Goal: Information Seeking & Learning: Learn about a topic

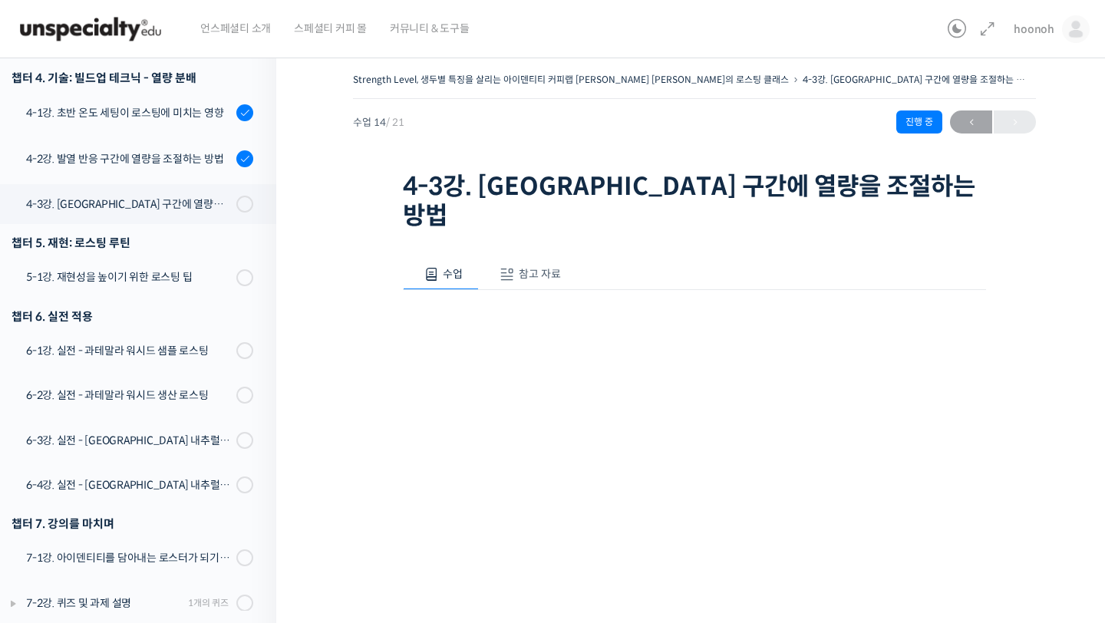
scroll to position [184, 0]
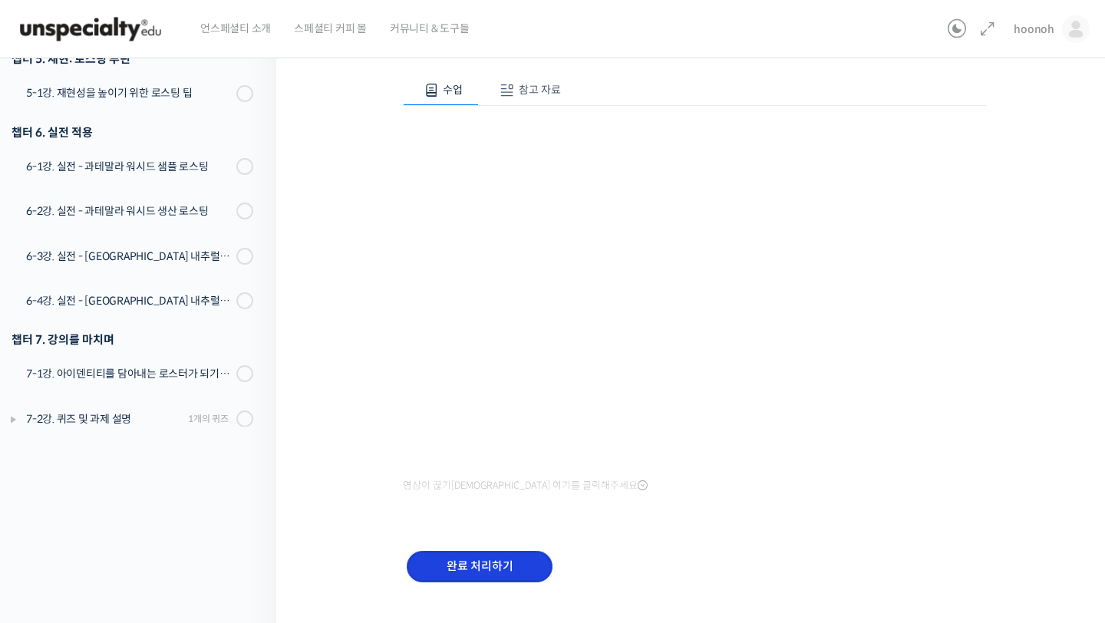
click at [507, 551] on input "완료 처리하기" at bounding box center [480, 566] width 146 height 31
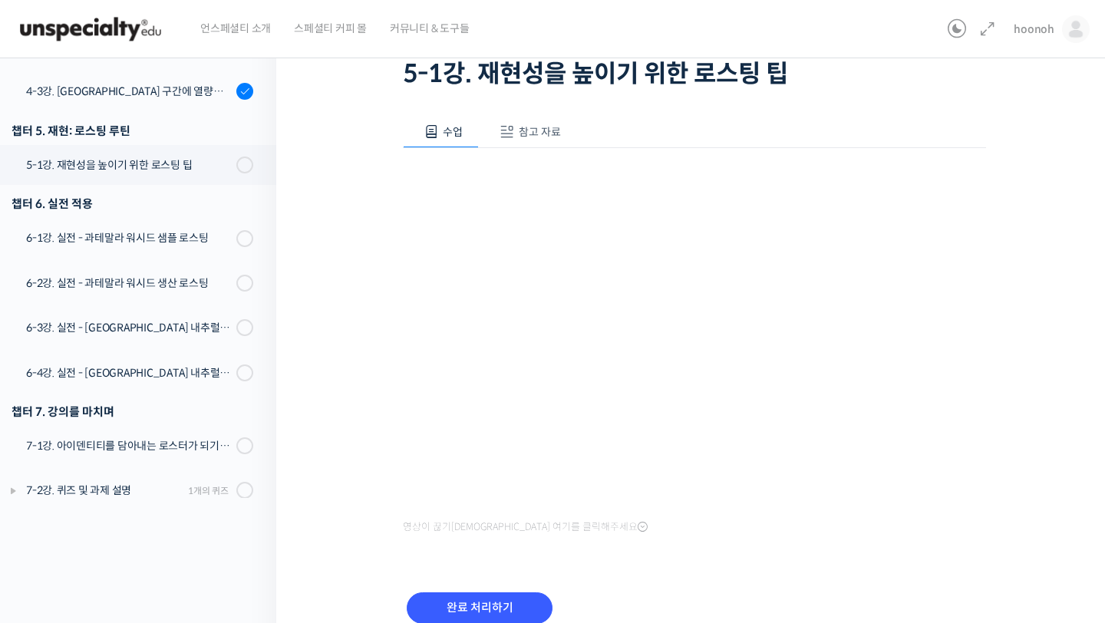
scroll to position [763, 0]
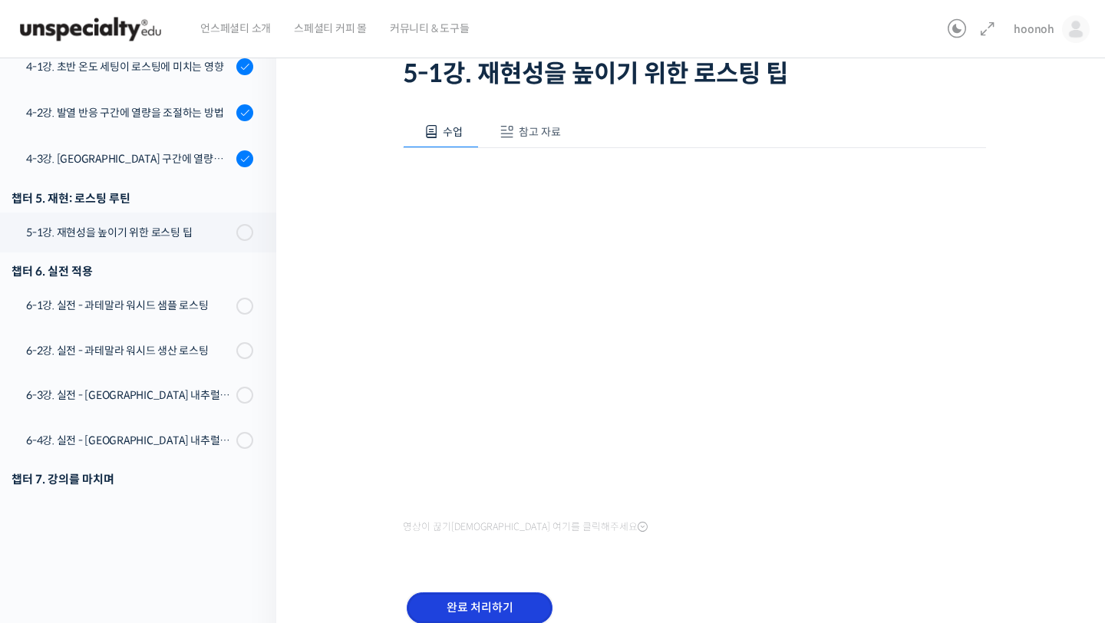
click at [503, 610] on input "완료 처리하기" at bounding box center [480, 607] width 146 height 31
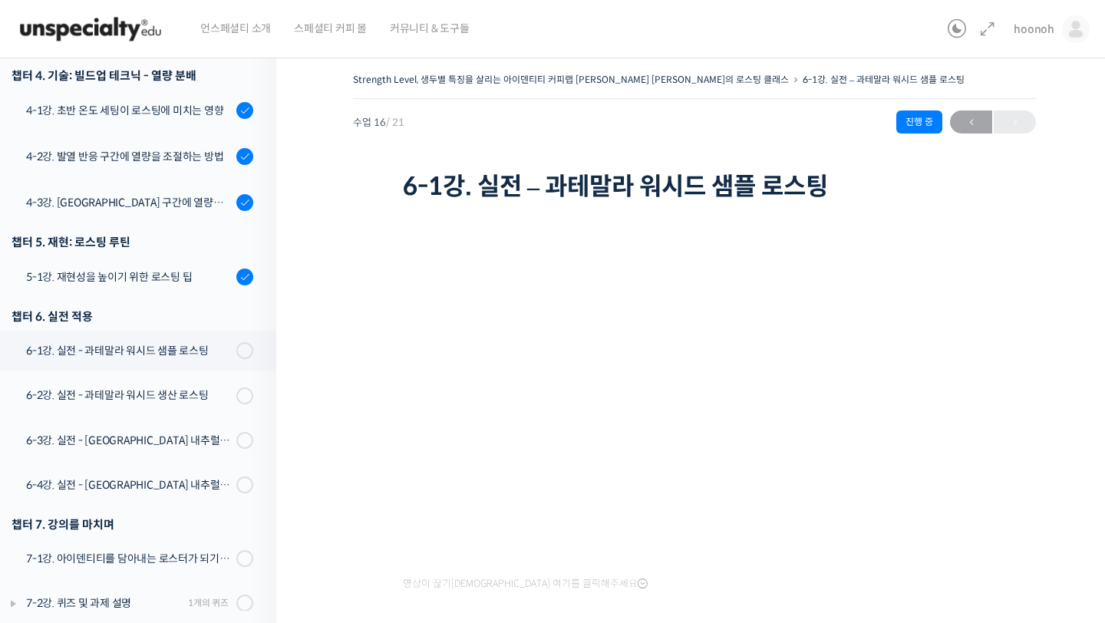
scroll to position [124, 0]
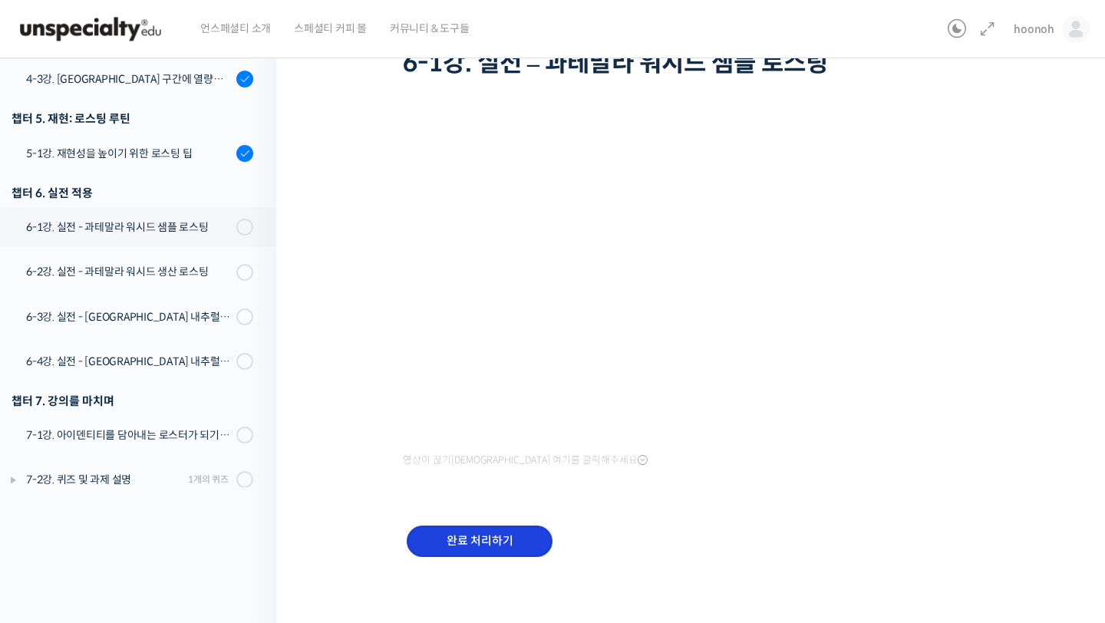
click at [437, 533] on input "완료 처리하기" at bounding box center [480, 541] width 146 height 31
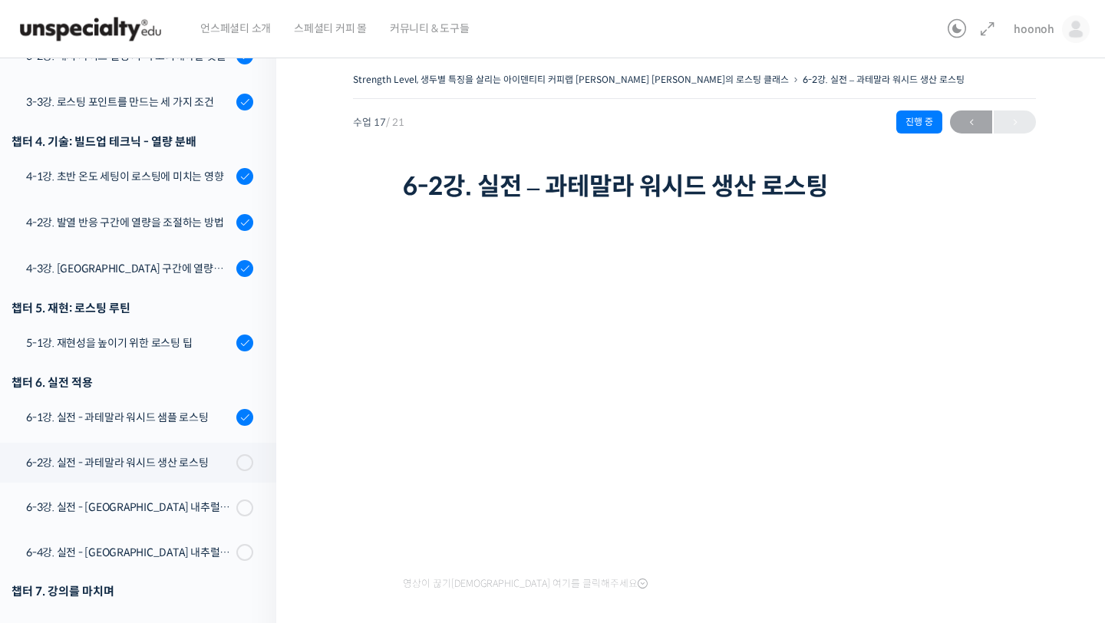
scroll to position [127, 0]
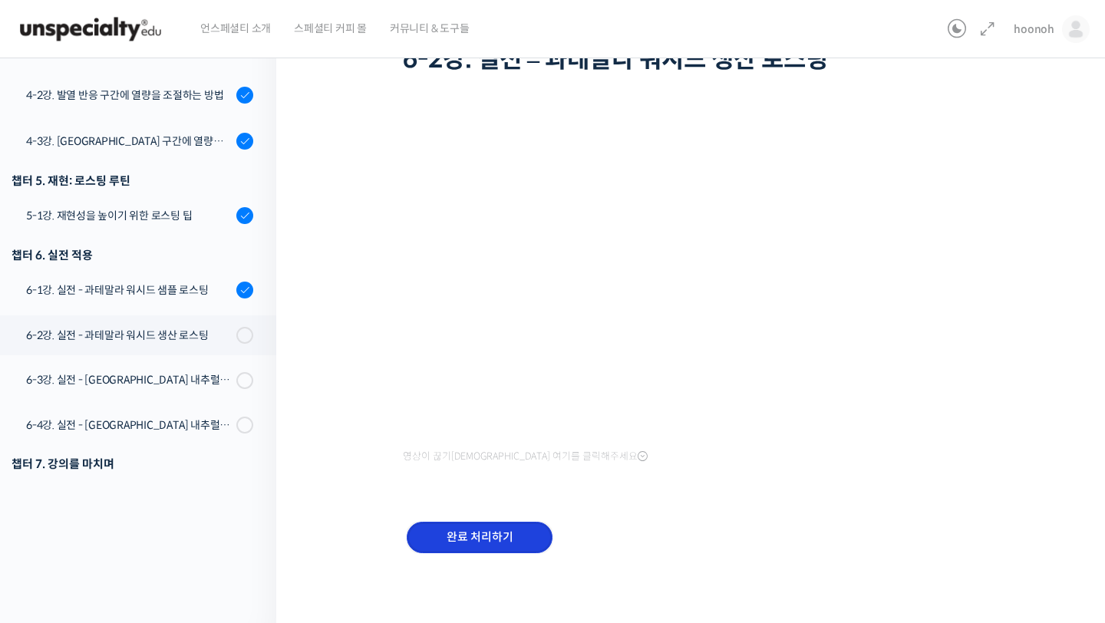
click at [499, 522] on input "완료 처리하기" at bounding box center [480, 537] width 146 height 31
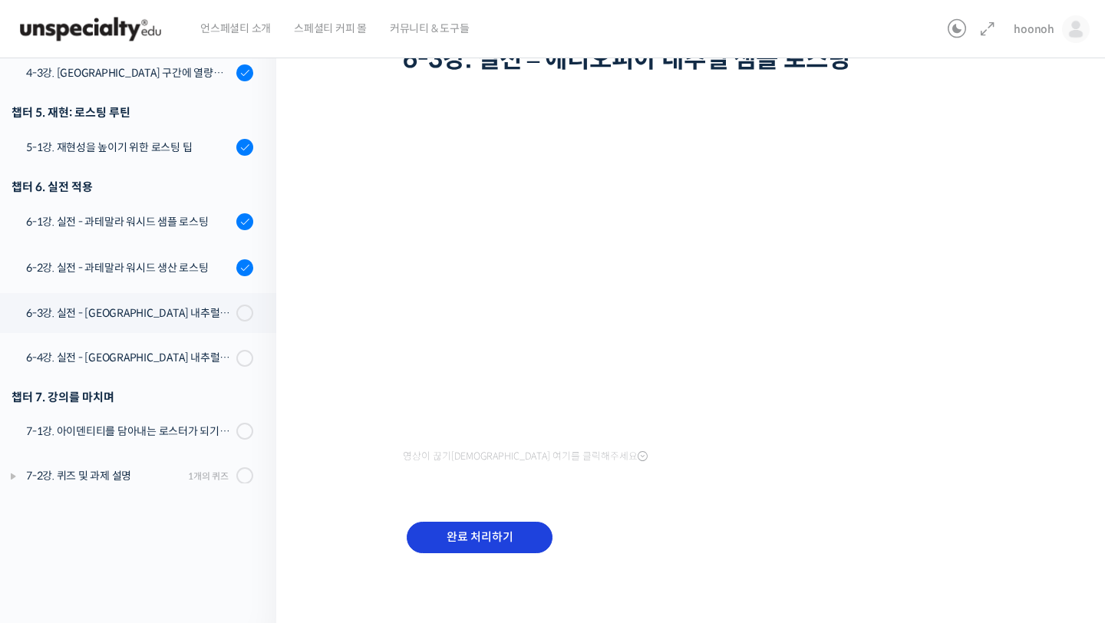
click at [504, 518] on div "완료 처리하기" at bounding box center [479, 550] width 153 height 64
click at [496, 532] on input "완료 처리하기" at bounding box center [480, 537] width 146 height 31
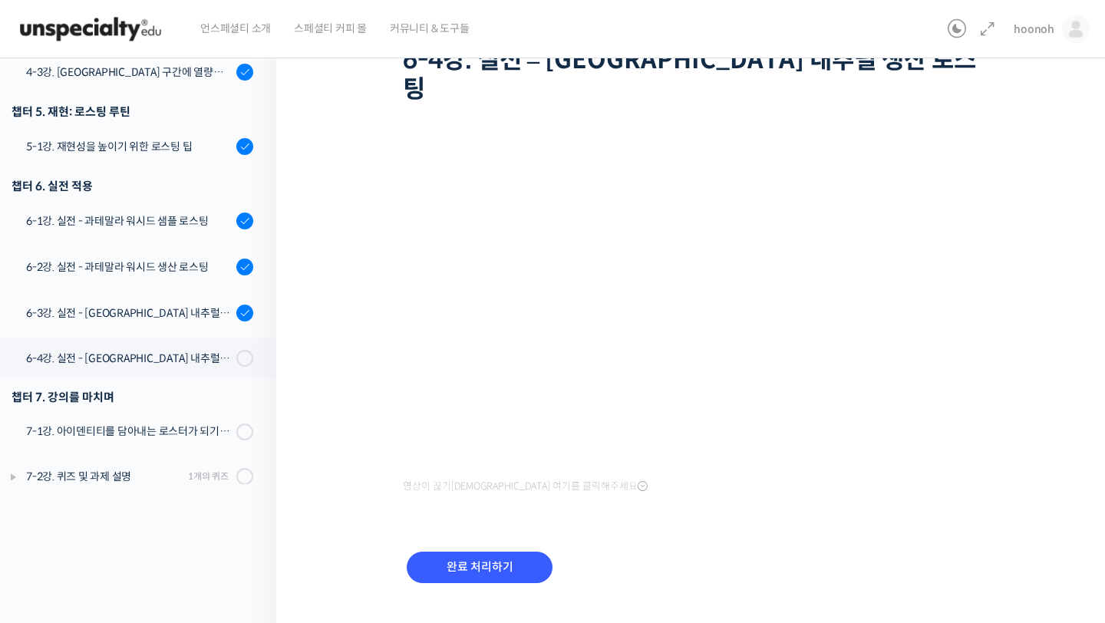
scroll to position [768, 0]
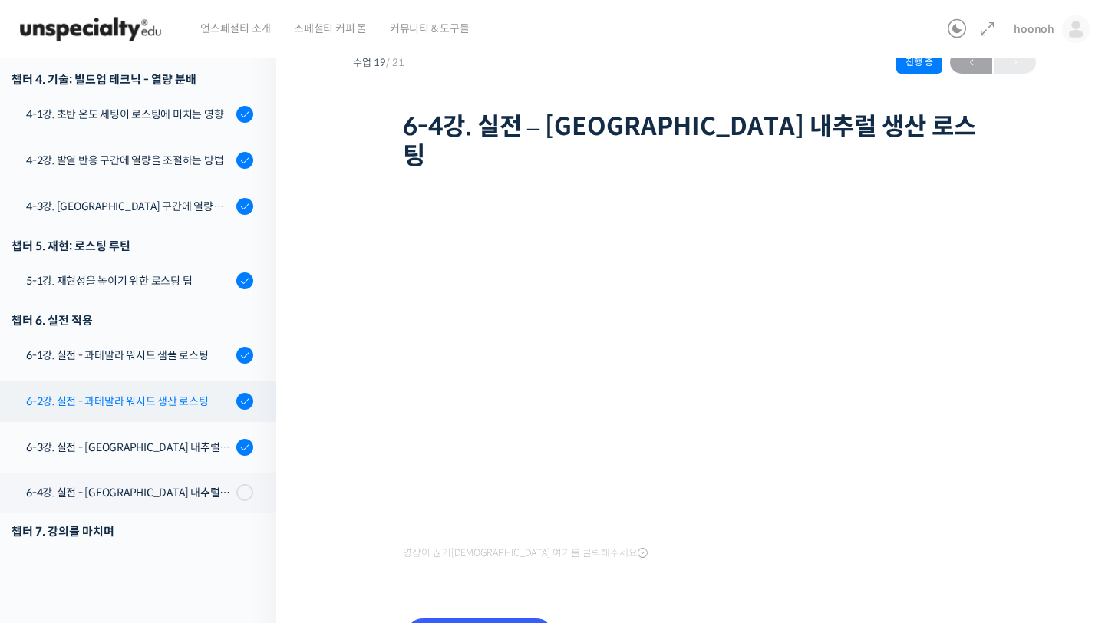
click at [184, 393] on div "6-2강. 실전 - 과테말라 워시드 생산 로스팅" at bounding box center [129, 401] width 206 height 17
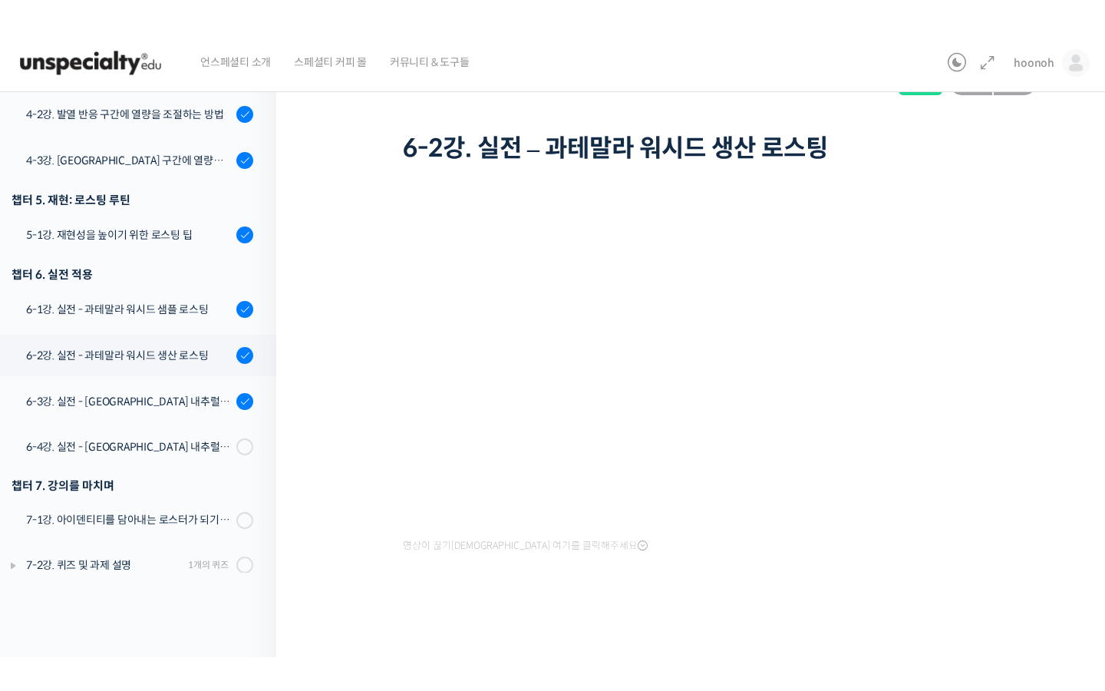
scroll to position [768, 0]
